Goal: Transaction & Acquisition: Purchase product/service

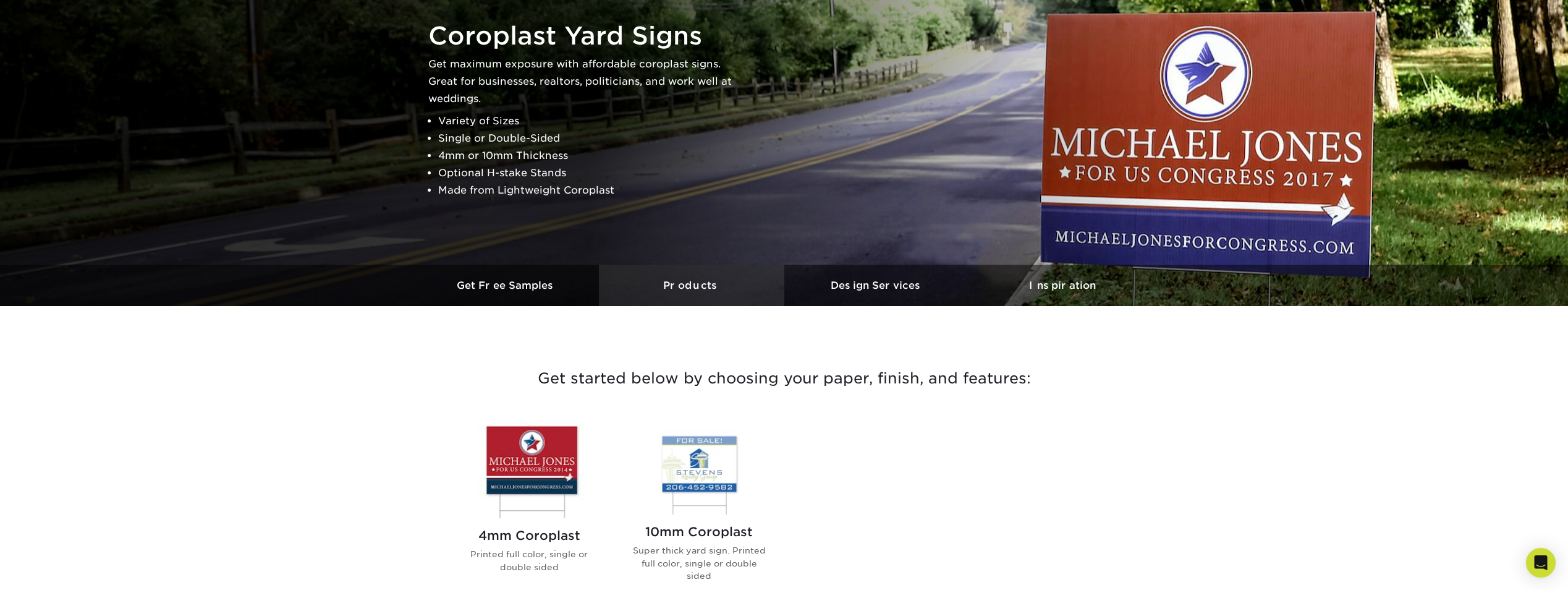
scroll to position [247, 0]
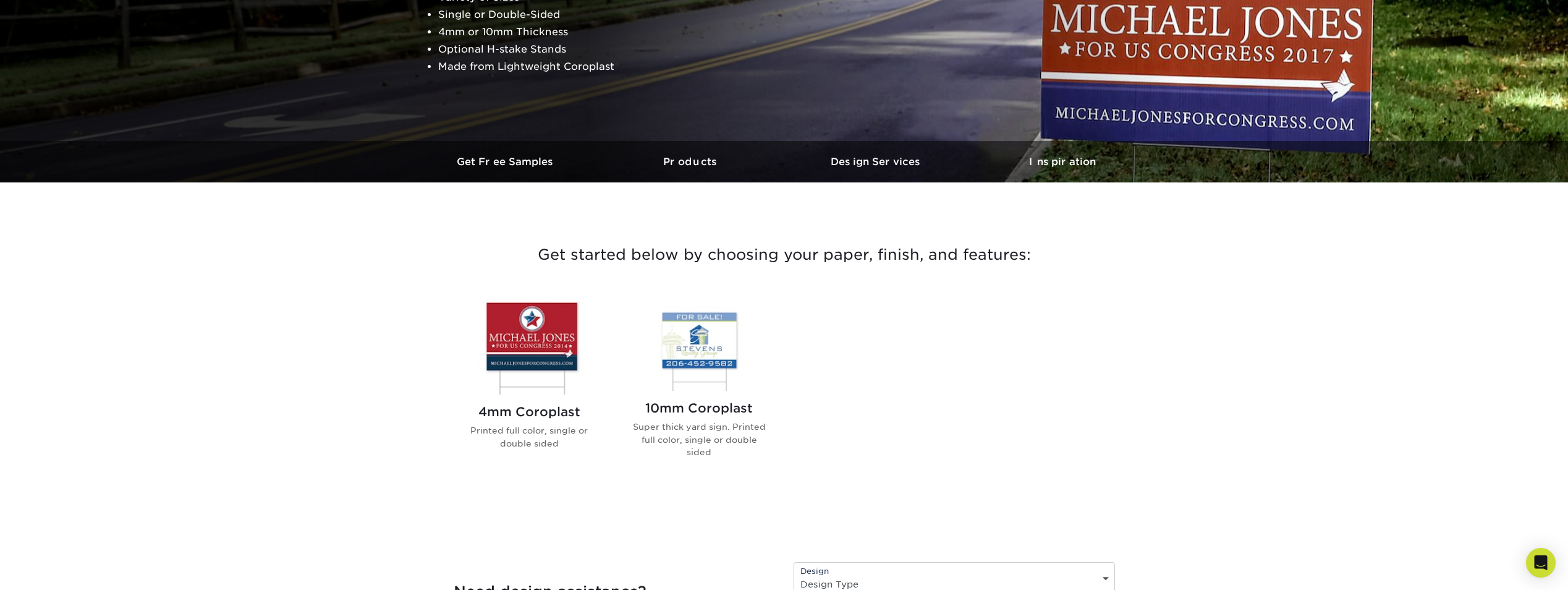
click at [534, 360] on img at bounding box center [529, 346] width 140 height 97
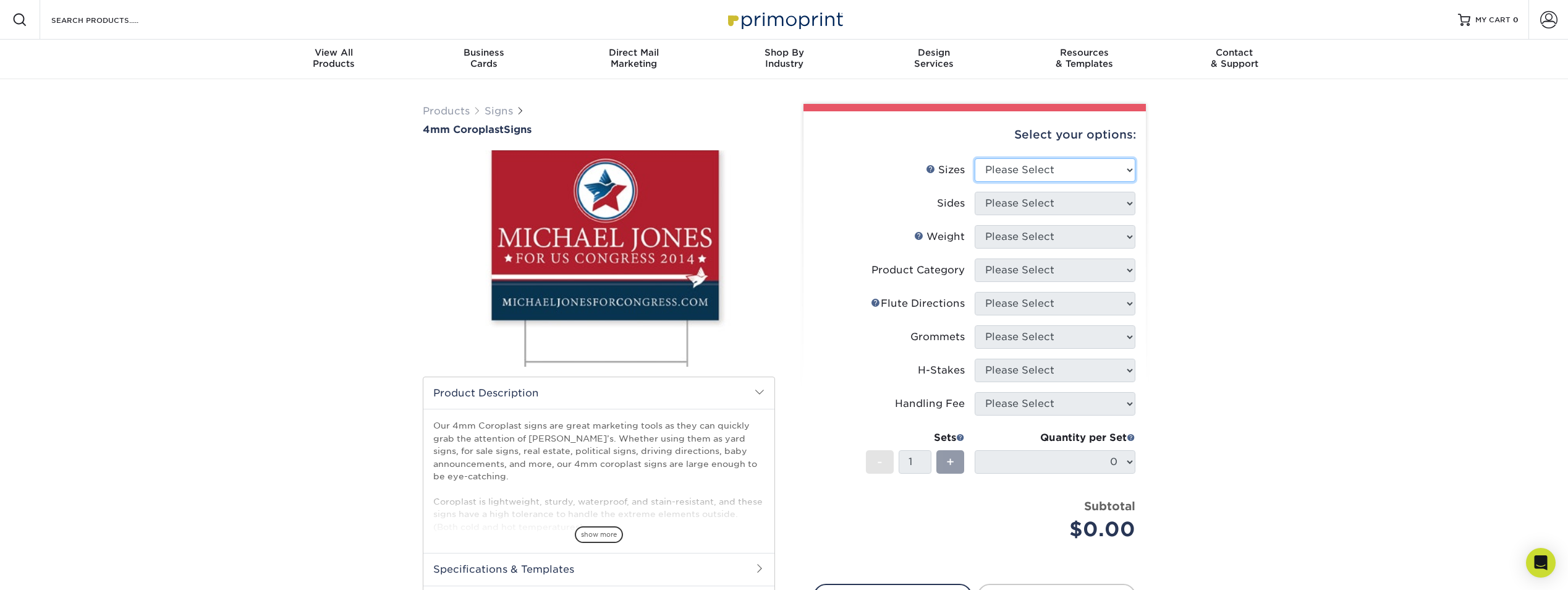
click at [1030, 167] on select "Please Select 12" x 18" 18" x 24" 24" x 24" 24" x 36"" at bounding box center [1055, 170] width 161 height 24
select select "24.00x36.00"
click at [975, 158] on select "Please Select 12" x 18" 18" x 24" 24" x 24" 24" x 36"" at bounding box center [1055, 170] width 161 height 24
click at [1017, 201] on select "Please Select Print Both Sides Print Front Only" at bounding box center [1055, 204] width 161 height 24
select select "32d3c223-f82c-492b-b915-ba065a00862f"
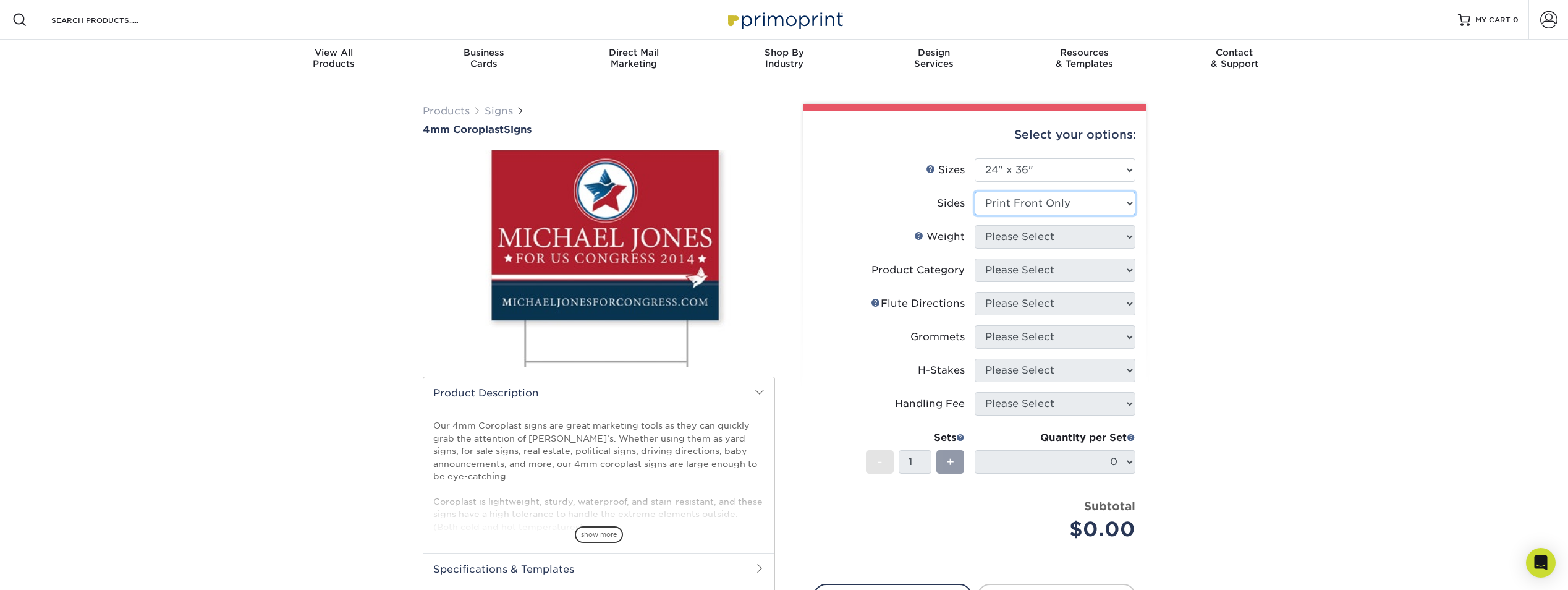
click at [975, 192] on select "Please Select Print Both Sides Print Front Only" at bounding box center [1055, 204] width 161 height 24
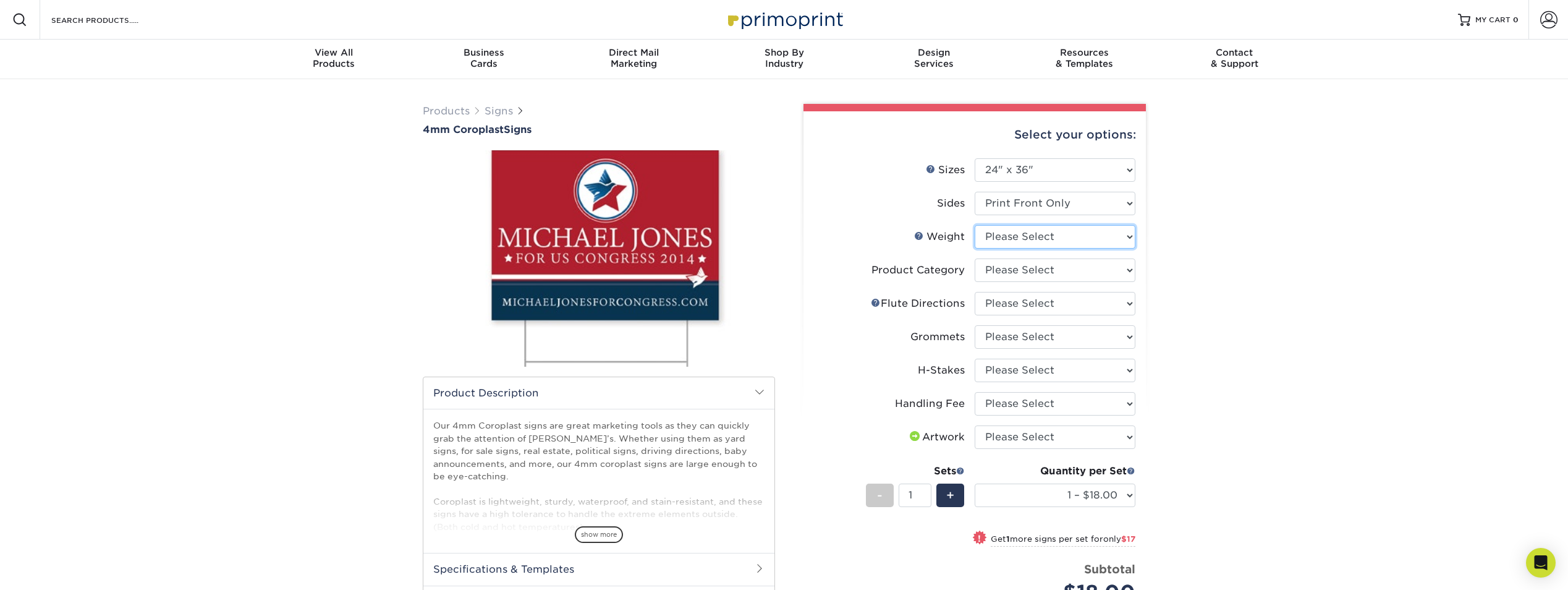
click at [1043, 236] on select "Please Select 4CORO" at bounding box center [1055, 237] width 161 height 24
select select "4CORO"
click at [975, 225] on select "Please Select 4CORO" at bounding box center [1055, 237] width 161 height 24
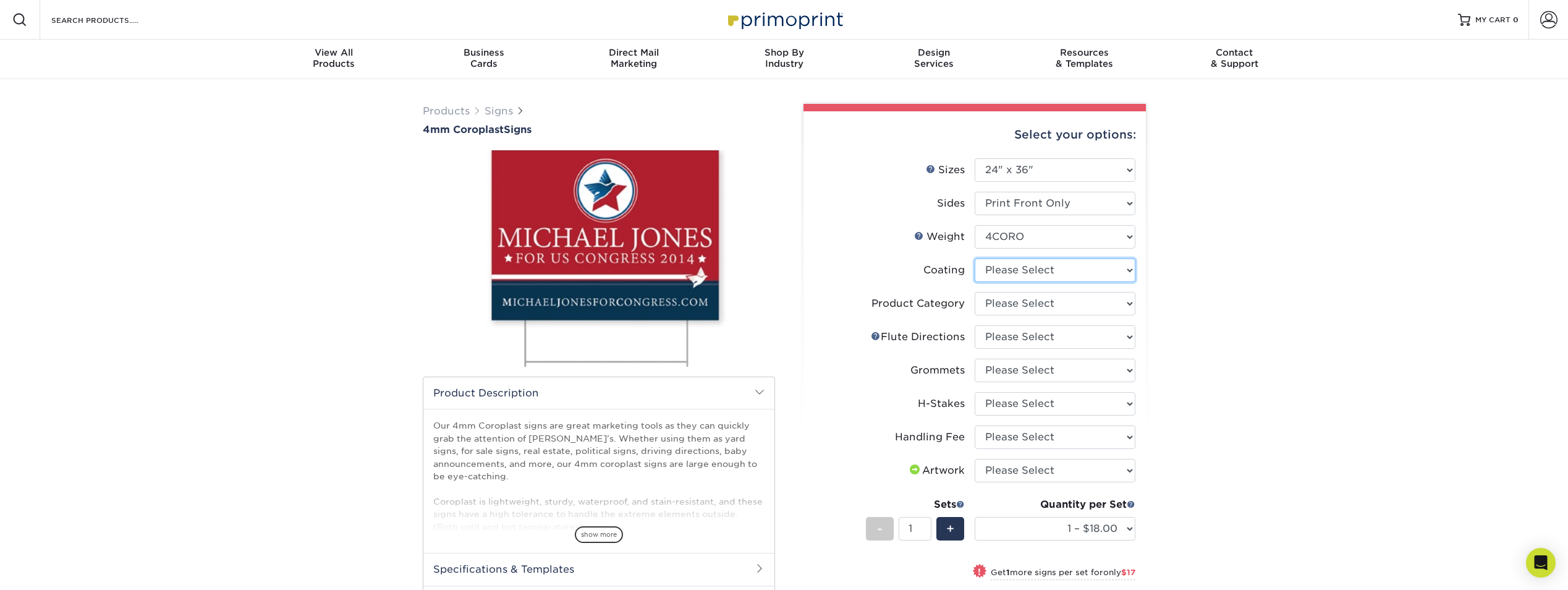
click at [1051, 269] on select at bounding box center [1055, 271] width 161 height 24
select select "3e7618de-abca-4bda-9f97-8b9129e913d8"
click at [975, 259] on select at bounding box center [1055, 271] width 161 height 24
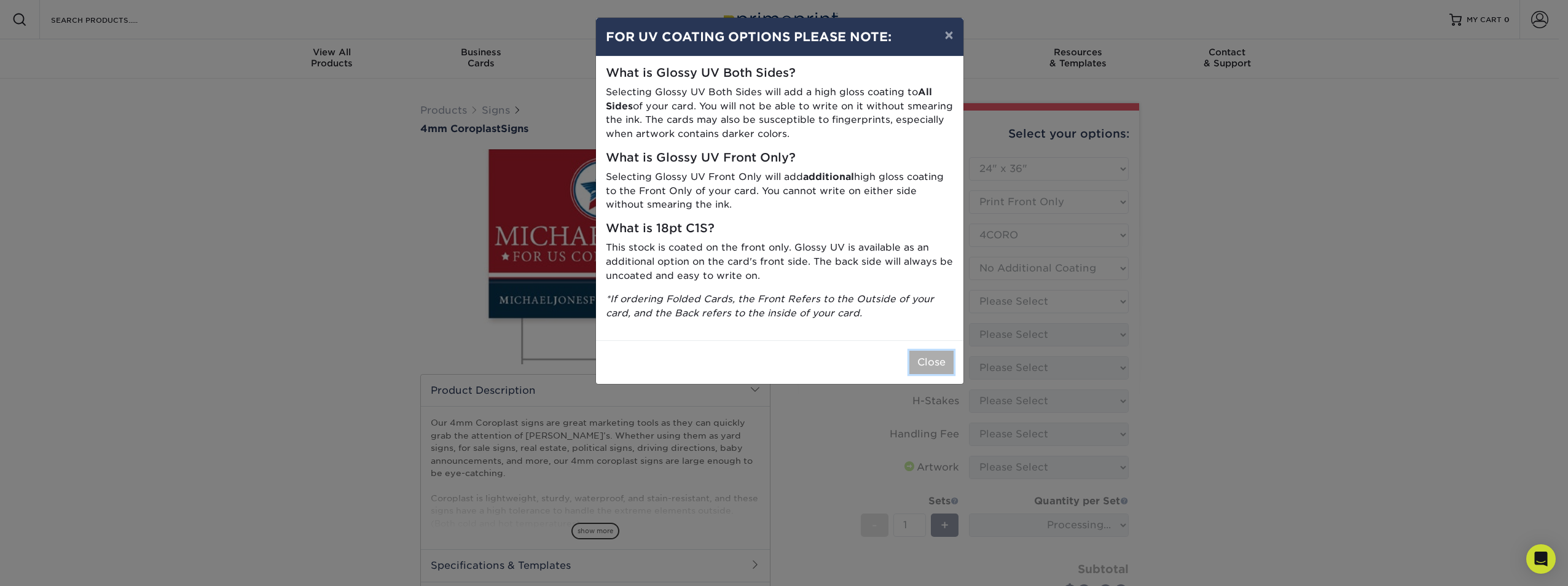
click at [931, 359] on button "Close" at bounding box center [931, 362] width 44 height 23
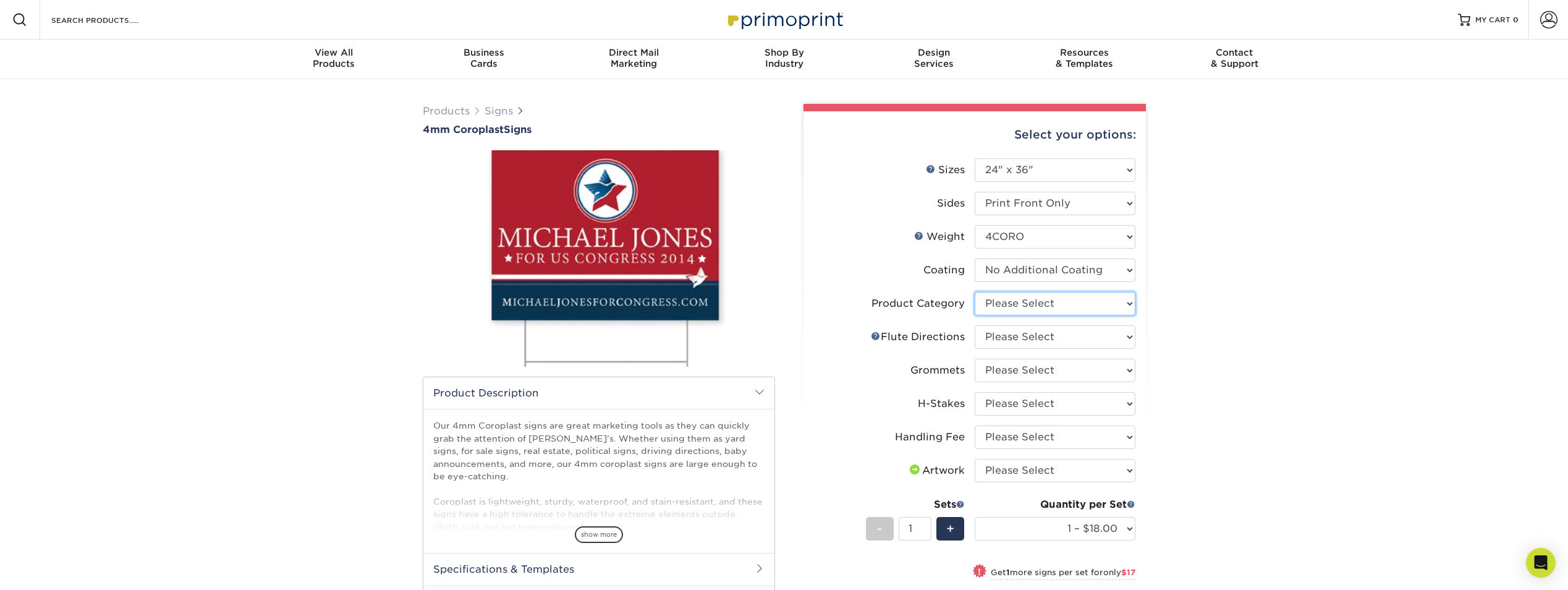
click at [1063, 304] on select "Please Select Coroplast Signs" at bounding box center [1055, 304] width 161 height 24
select select "b3582ed5-6912-492c-8440-2cc51afdb8e1"
click at [975, 292] on select "Please Select Coroplast Signs" at bounding box center [1055, 304] width 161 height 24
click at [1228, 340] on div "Products Signs 4mm Coroplast Signs /" at bounding box center [784, 451] width 1568 height 745
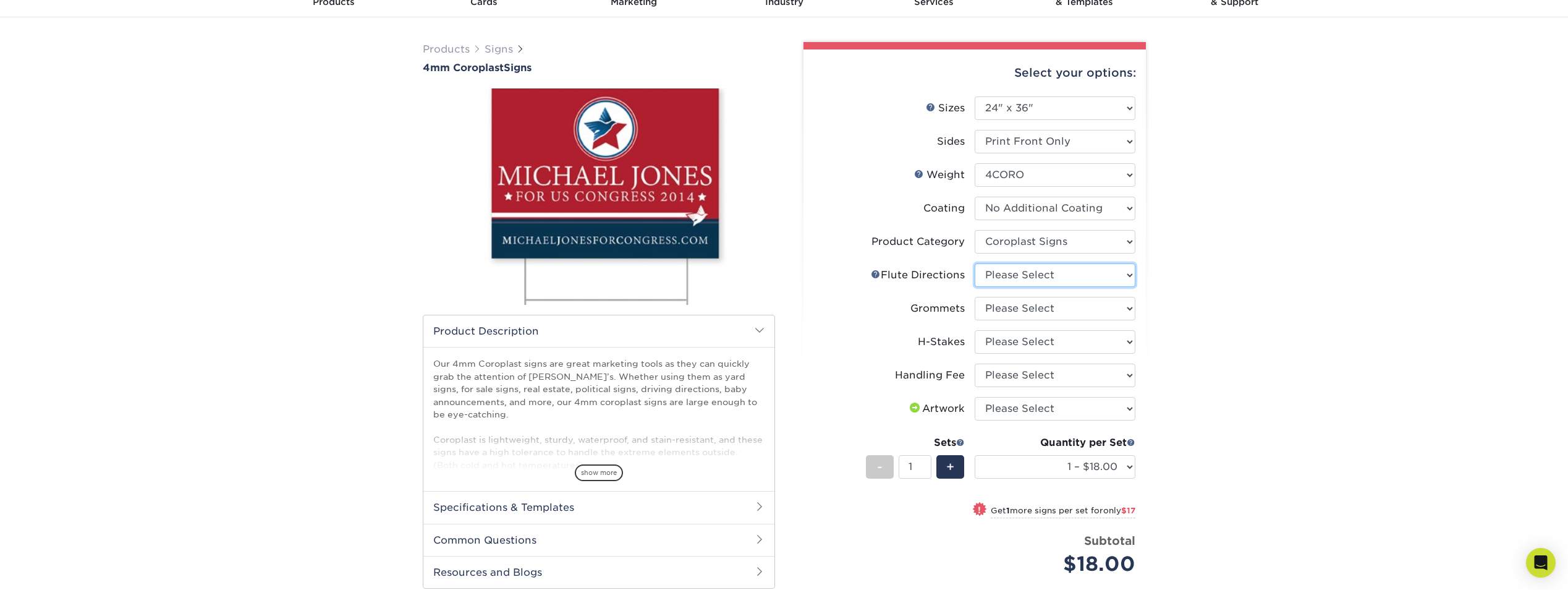
click at [1029, 275] on select "Please Select Flute Direction (Horizontal) Flute Direction (Vertical)" at bounding box center [1055, 275] width 161 height 24
click at [975, 263] on select "Please Select Flute Direction (Horizontal) Flute Direction (Vertical)" at bounding box center [1055, 275] width 161 height 24
click at [1238, 311] on div "Products Signs 4mm Coroplast Signs /" at bounding box center [784, 389] width 1568 height 745
click at [1072, 275] on select "Please Select Flute Direction (Horizontal) Flute Direction (Vertical)" at bounding box center [1055, 275] width 161 height 24
select select "b9474d6d-25b7-40b8-b284-85b7690982f8"
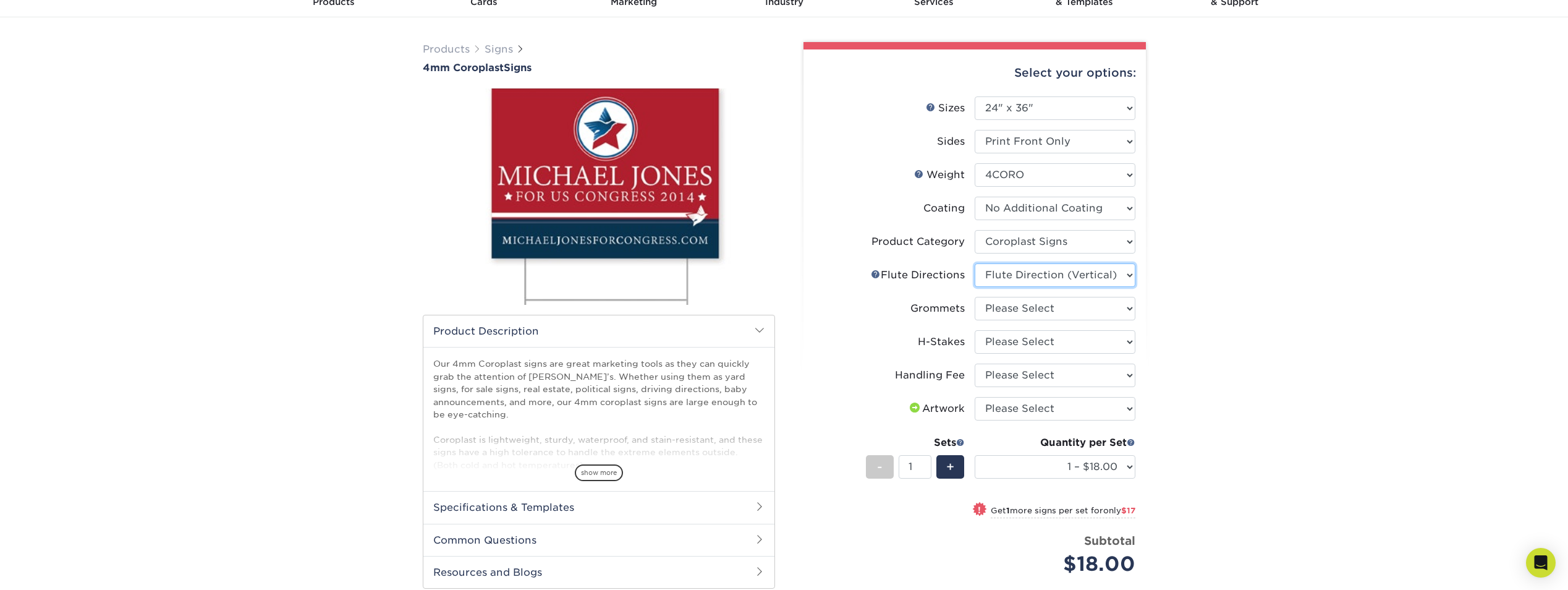
click at [975, 263] on select "Please Select Flute Direction (Horizontal) Flute Direction (Vertical)" at bounding box center [1055, 275] width 161 height 24
click at [1206, 316] on div "Products Signs 4mm Coroplast Signs /" at bounding box center [784, 389] width 1568 height 745
click at [997, 307] on select "Please Select No Grommets Yes, Grommet All 4 Corners Yes, Grommet All 4 Corners…" at bounding box center [1055, 309] width 161 height 24
select select "90d329df-db80-4206-b821-ff9d3f363977"
click at [975, 297] on select "Please Select No Grommets Yes, Grommet All 4 Corners Yes, Grommet All 4 Corners…" at bounding box center [1055, 309] width 161 height 24
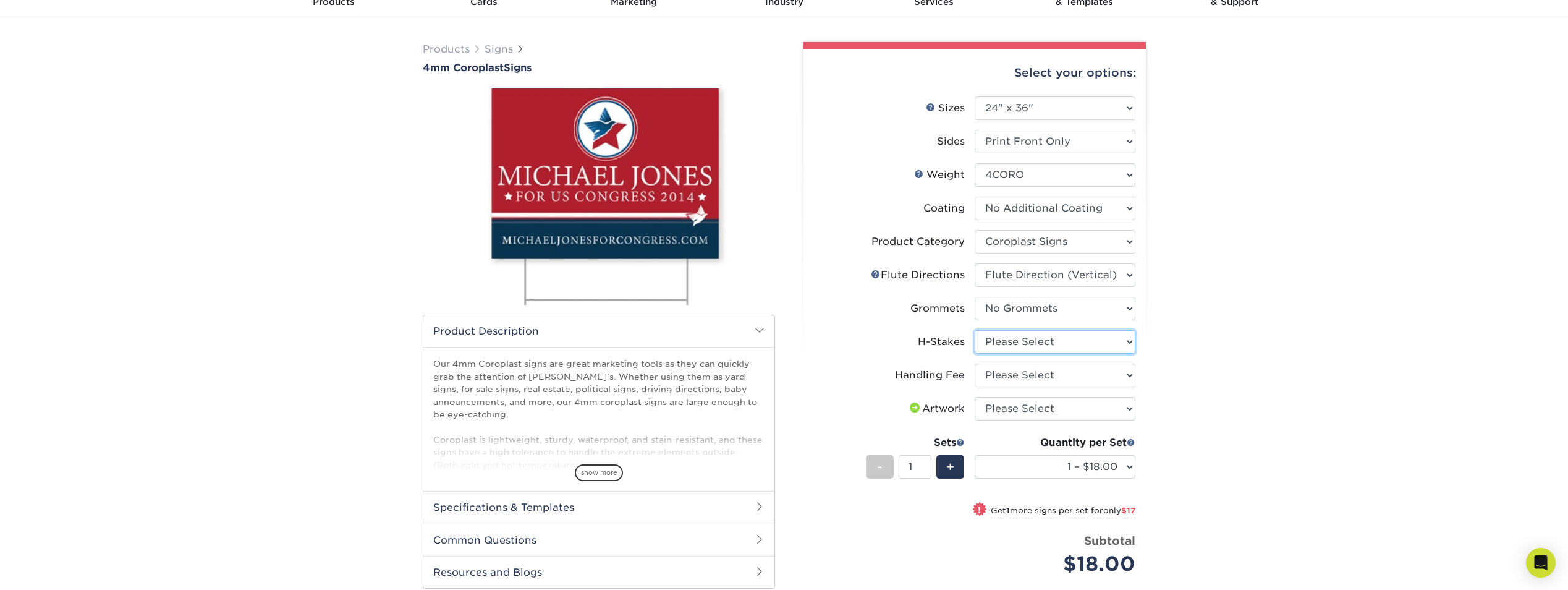
click at [1015, 338] on select "Please Select No H-Stakes Yes" at bounding box center [1055, 342] width 161 height 24
select select "aec992a9-897e-40ed-b45c-8ce74849ba63"
click at [975, 330] on select "Please Select No H-Stakes Yes" at bounding box center [1055, 342] width 161 height 24
click at [1018, 373] on select "Please Select Handling Fee" at bounding box center [1055, 376] width 161 height 24
click at [1268, 364] on div "Products Signs 4mm Coroplast Signs /" at bounding box center [784, 389] width 1568 height 745
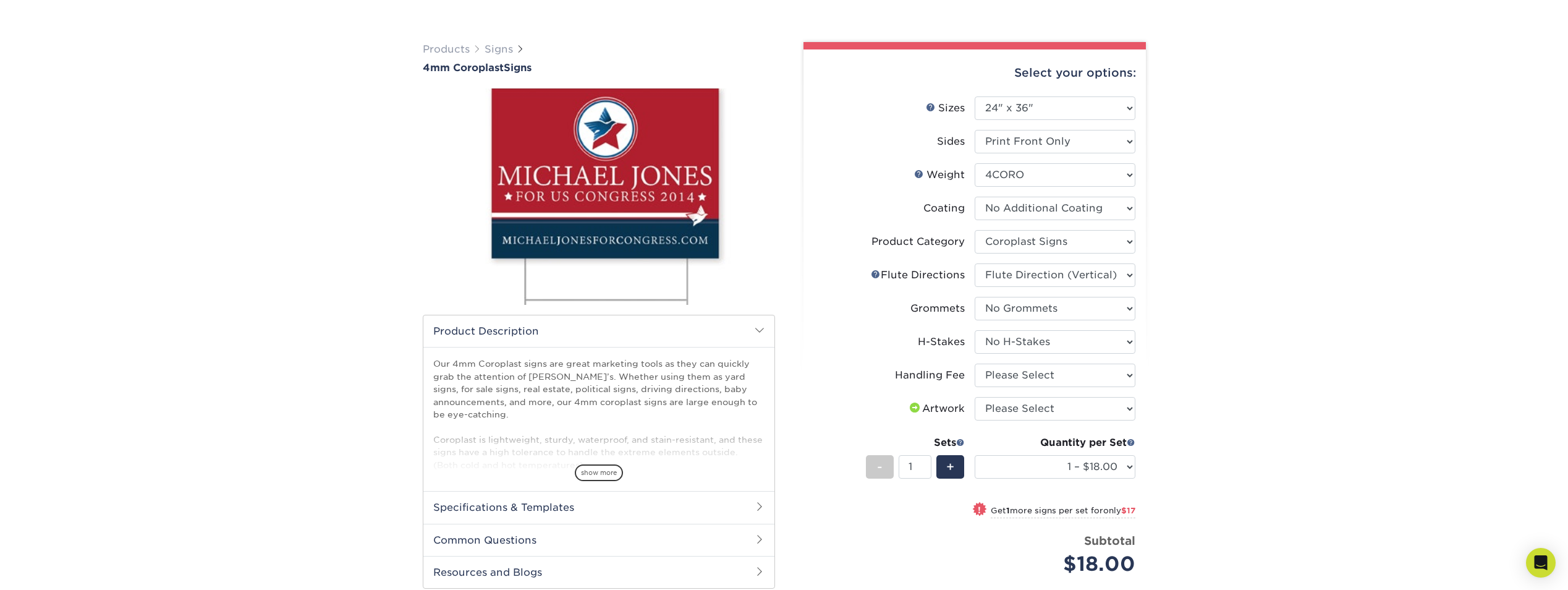
scroll to position [124, 0]
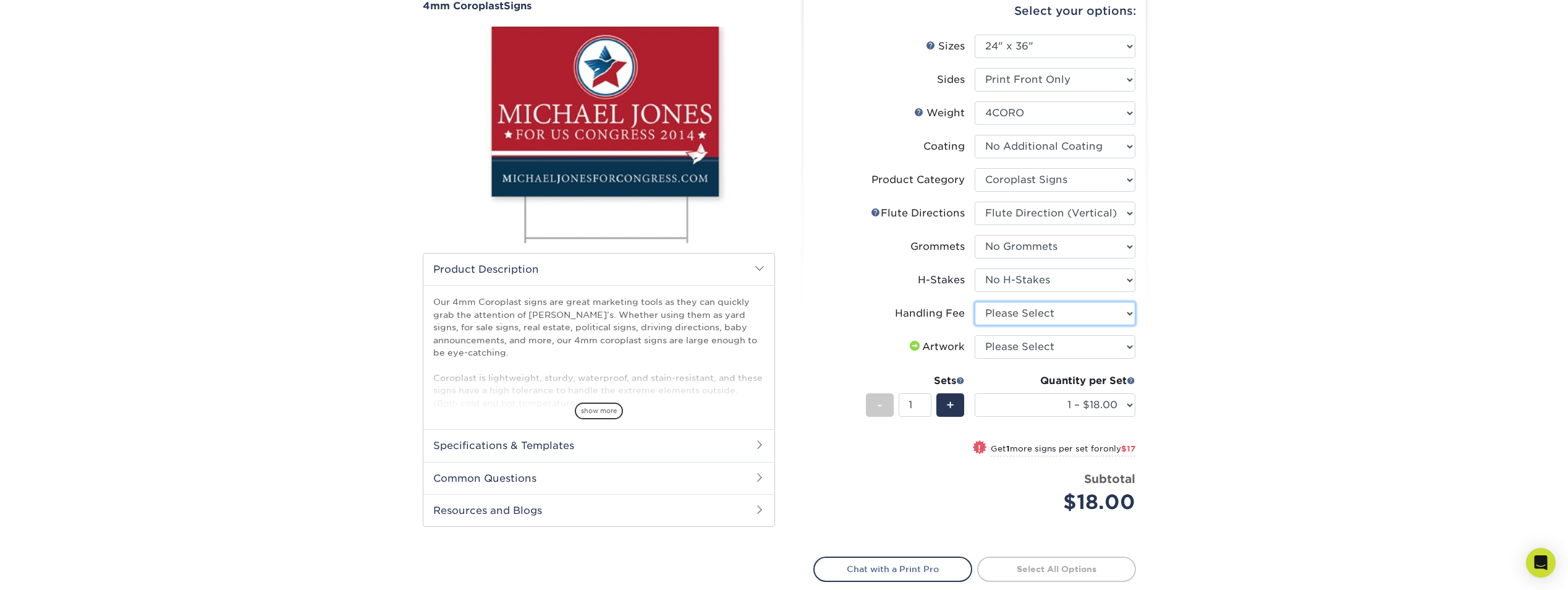
click at [1056, 313] on select "Please Select Handling Fee" at bounding box center [1055, 313] width 161 height 24
select select "ab74c079-444c-4260-ae6a-e09bdee8073c"
click at [975, 301] on select "Please Select Handling Fee" at bounding box center [1055, 313] width 161 height 24
click at [1233, 409] on div "Products Signs 4mm Coroplast Signs /" at bounding box center [784, 328] width 1568 height 745
click at [1015, 345] on select "Please Select I will upload files I need a design - $50" at bounding box center [1055, 347] width 161 height 24
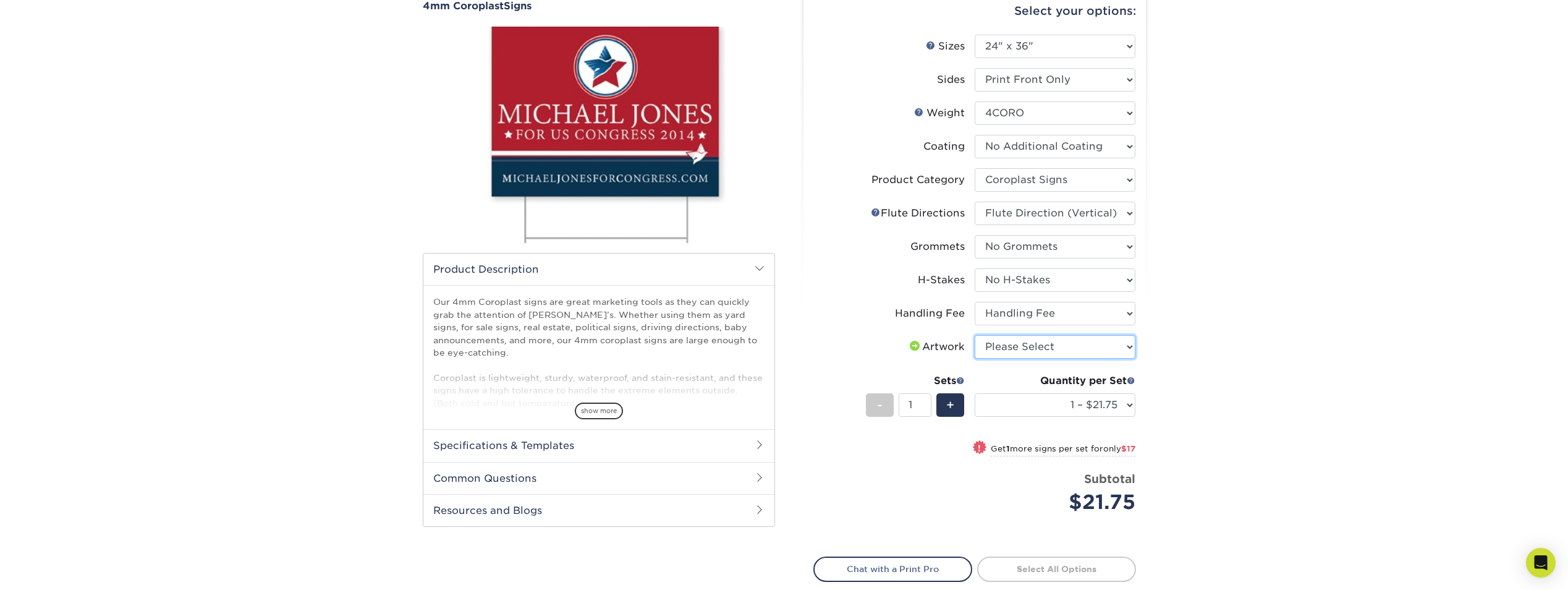
click at [1015, 345] on select "Please Select I will upload files I need a design - $50" at bounding box center [1055, 347] width 161 height 24
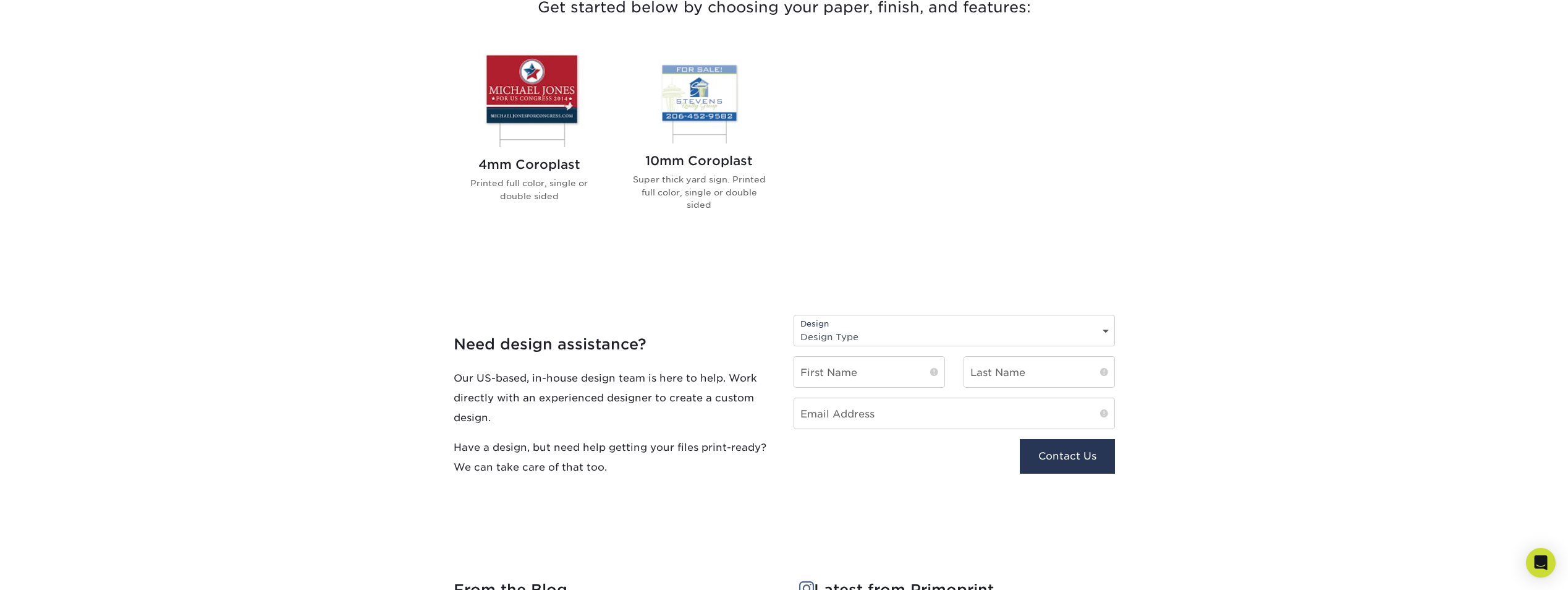
scroll to position [557, 0]
